Goal: Information Seeking & Learning: Learn about a topic

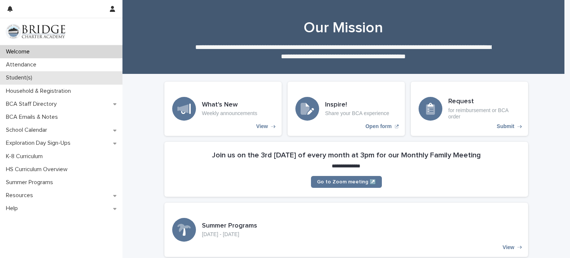
click at [14, 79] on p "Student(s)" at bounding box center [20, 77] width 35 height 7
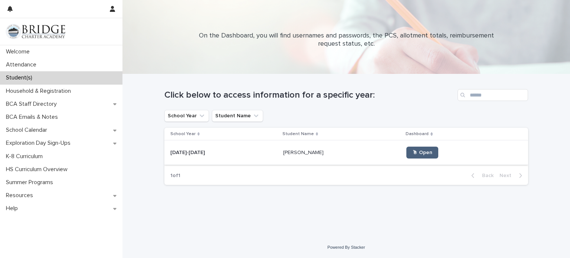
click at [414, 155] on link "🖱 Open" at bounding box center [423, 153] width 32 height 12
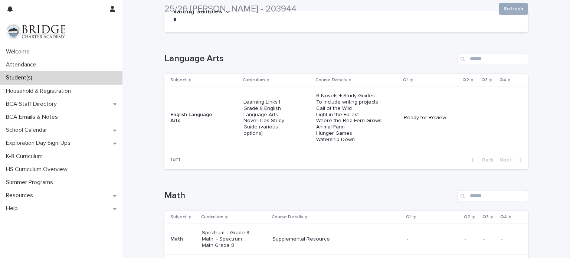
scroll to position [103, 0]
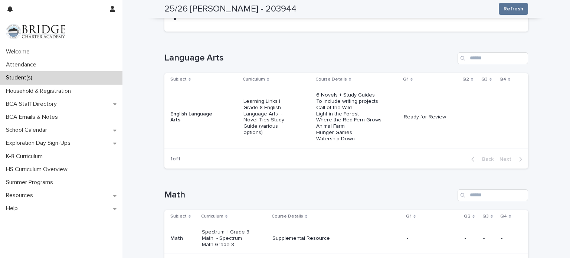
click at [414, 120] on div "Ready for Review" at bounding box center [430, 117] width 53 height 12
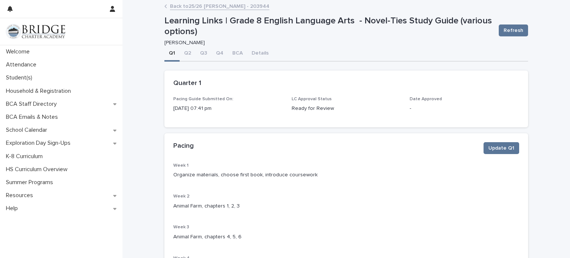
click at [211, 9] on link "Back to 25/26 [PERSON_NAME] - 203944" at bounding box center [220, 5] width 100 height 9
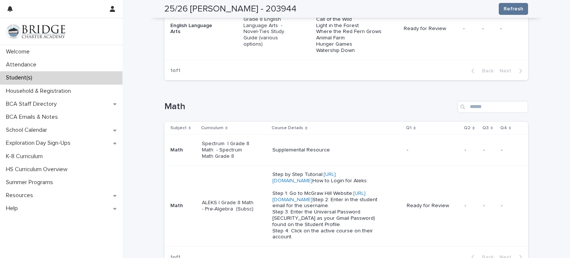
scroll to position [193, 0]
click at [302, 201] on link "[URL][DOMAIN_NAME]" at bounding box center [319, 196] width 93 height 12
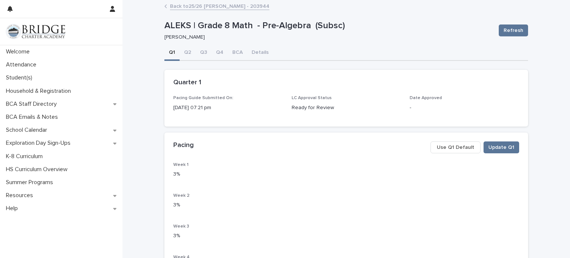
click at [199, 9] on link "Back to 25/26 [PERSON_NAME] - 203944" at bounding box center [220, 5] width 100 height 9
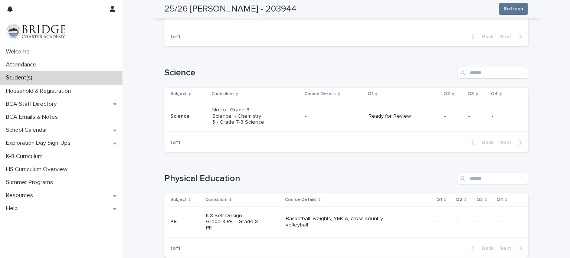
scroll to position [487, 0]
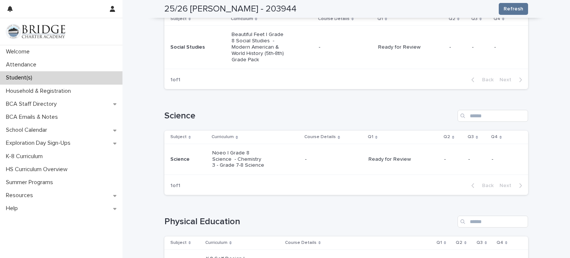
click at [252, 63] on p "Beautiful Feet | Grade 8 Social Studies - Modern American & World History (5th-…" at bounding box center [258, 47] width 53 height 31
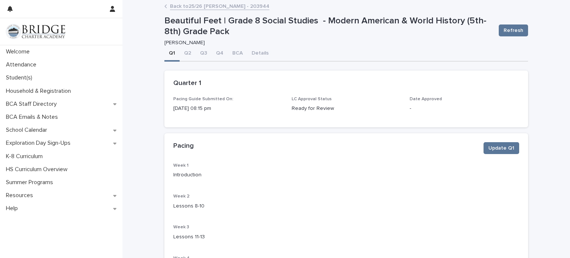
click at [204, 7] on link "Back to 25/26 [PERSON_NAME] - 203944" at bounding box center [220, 5] width 100 height 9
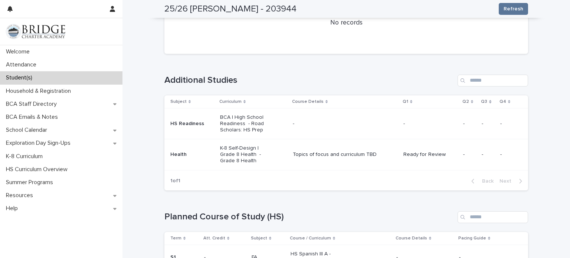
scroll to position [864, 0]
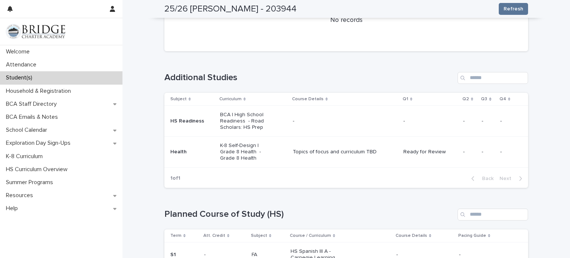
click at [408, 155] on p "Ready for Review" at bounding box center [430, 152] width 53 height 6
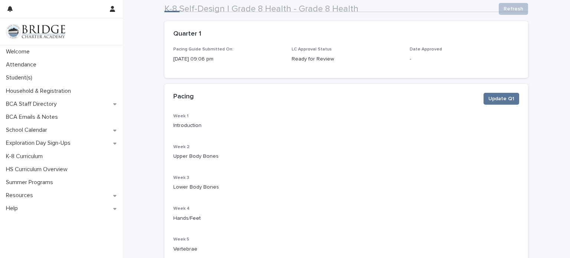
scroll to position [49, 0]
